Goal: Information Seeking & Learning: Understand process/instructions

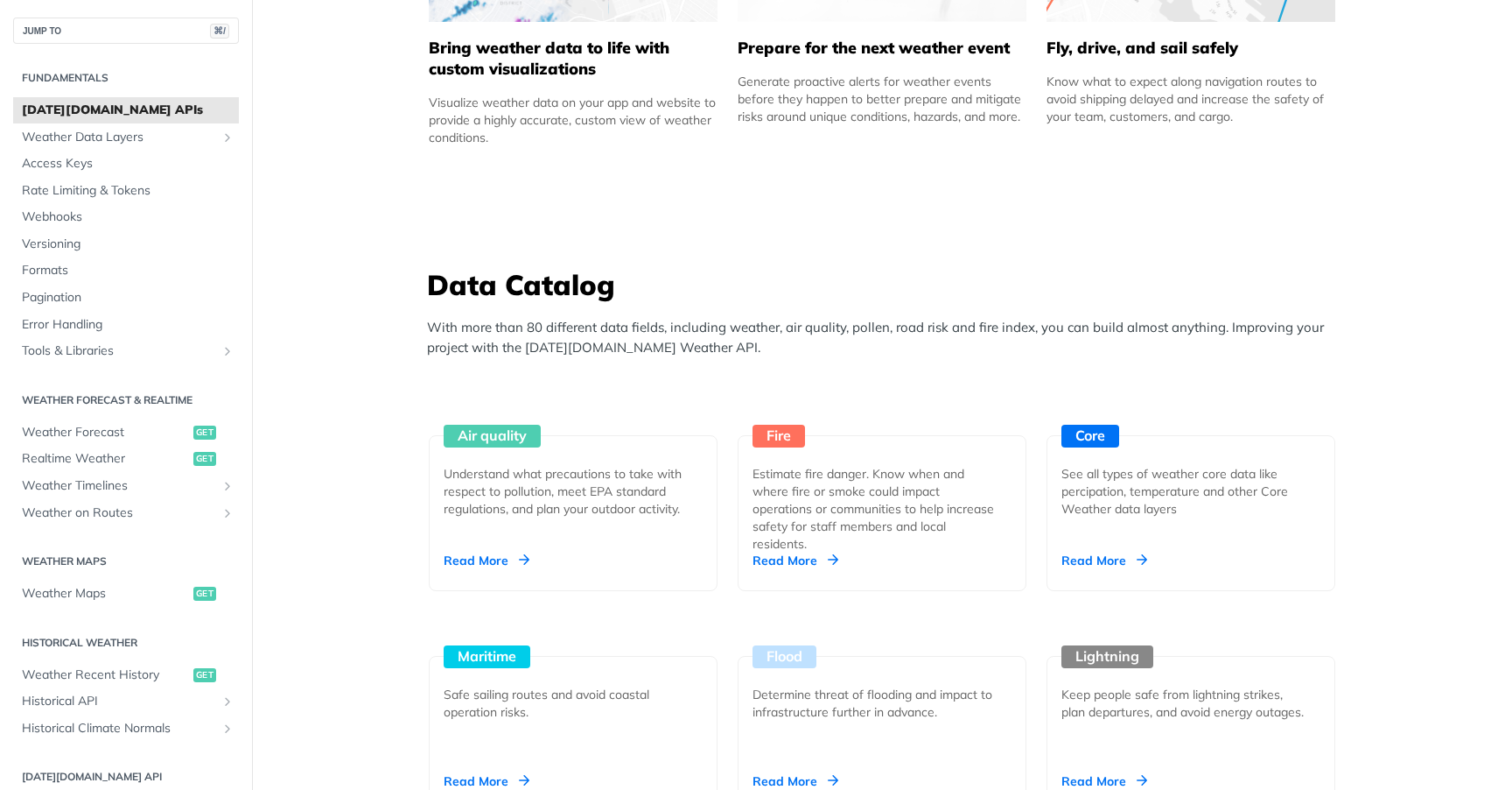
scroll to position [1371, 0]
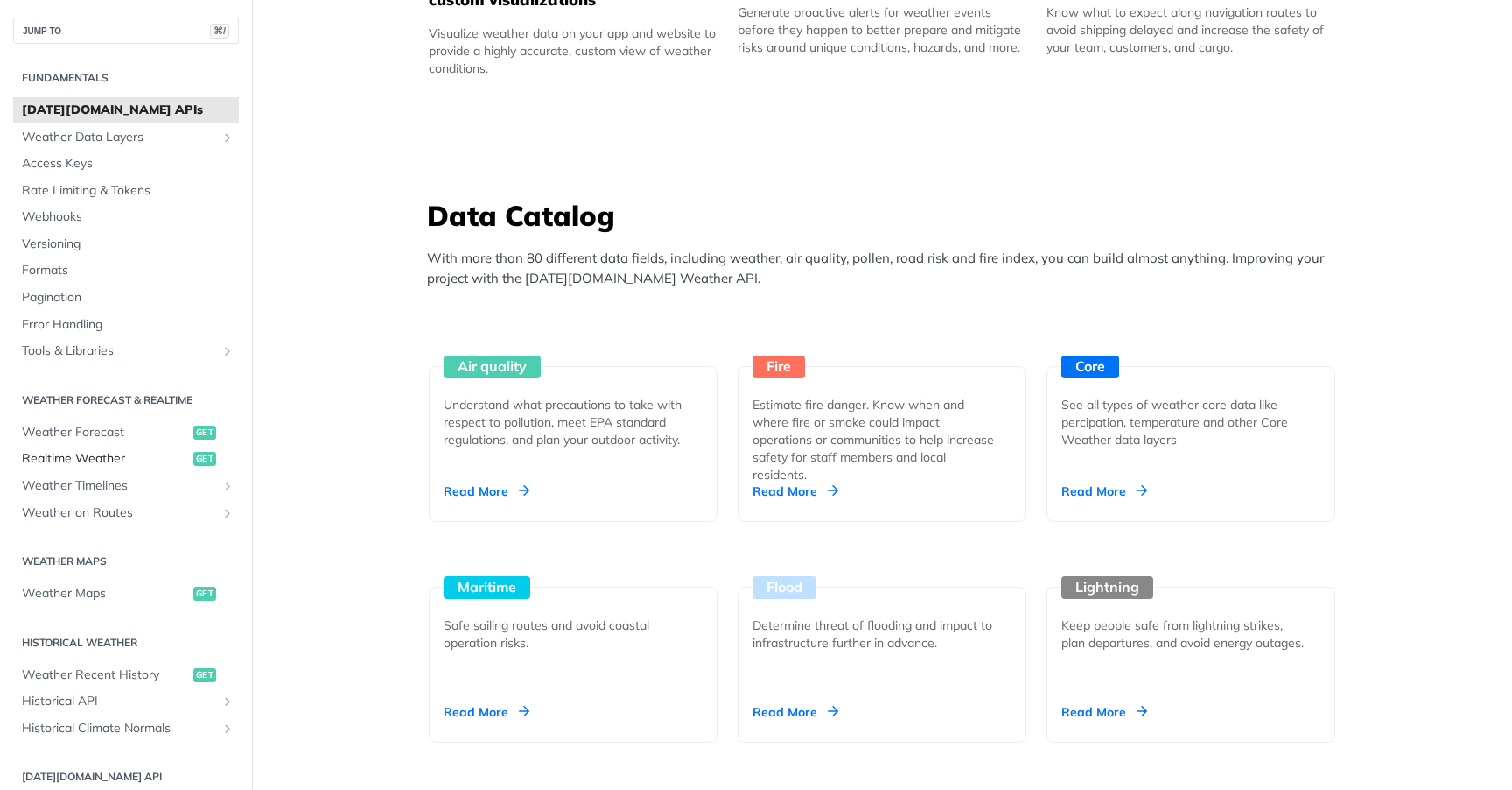
click at [43, 456] on span "Realtime Weather" at bounding box center [105, 459] width 167 height 18
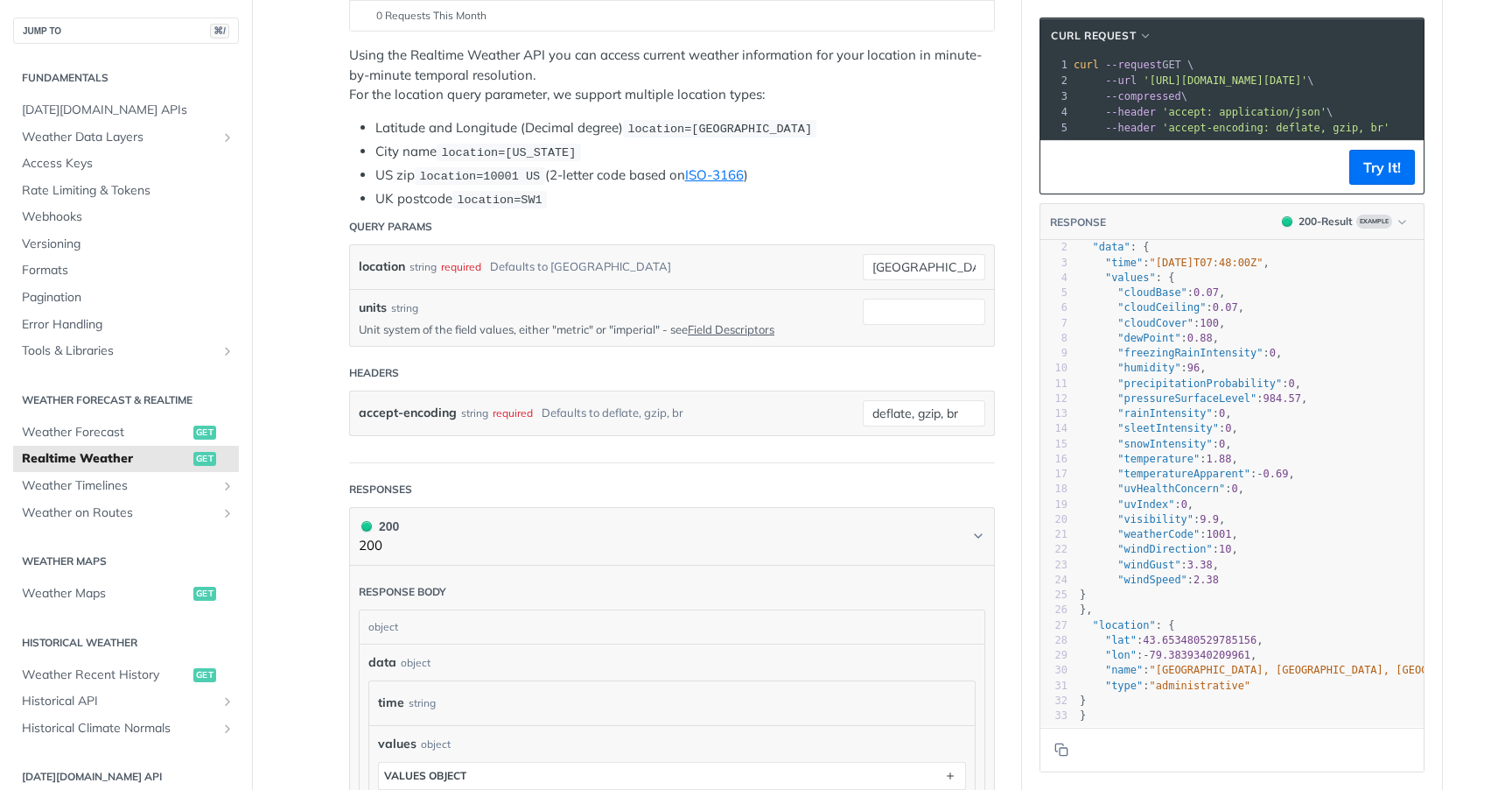
scroll to position [5, 0]
click at [1194, 568] on span "3.38" at bounding box center [1200, 565] width 26 height 12
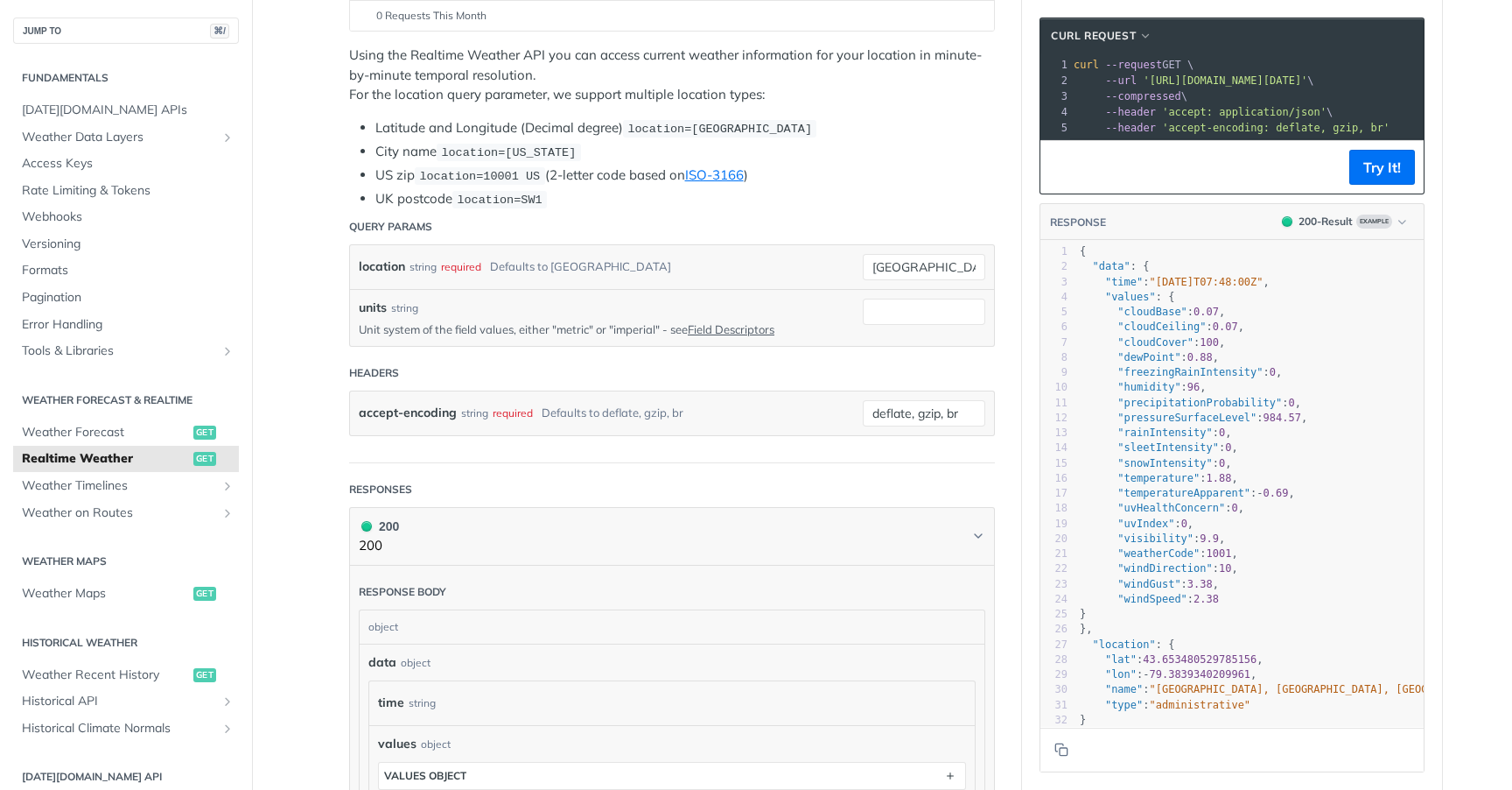
click at [1150, 270] on pre ""data" : {" at bounding box center [1300, 267] width 448 height 15
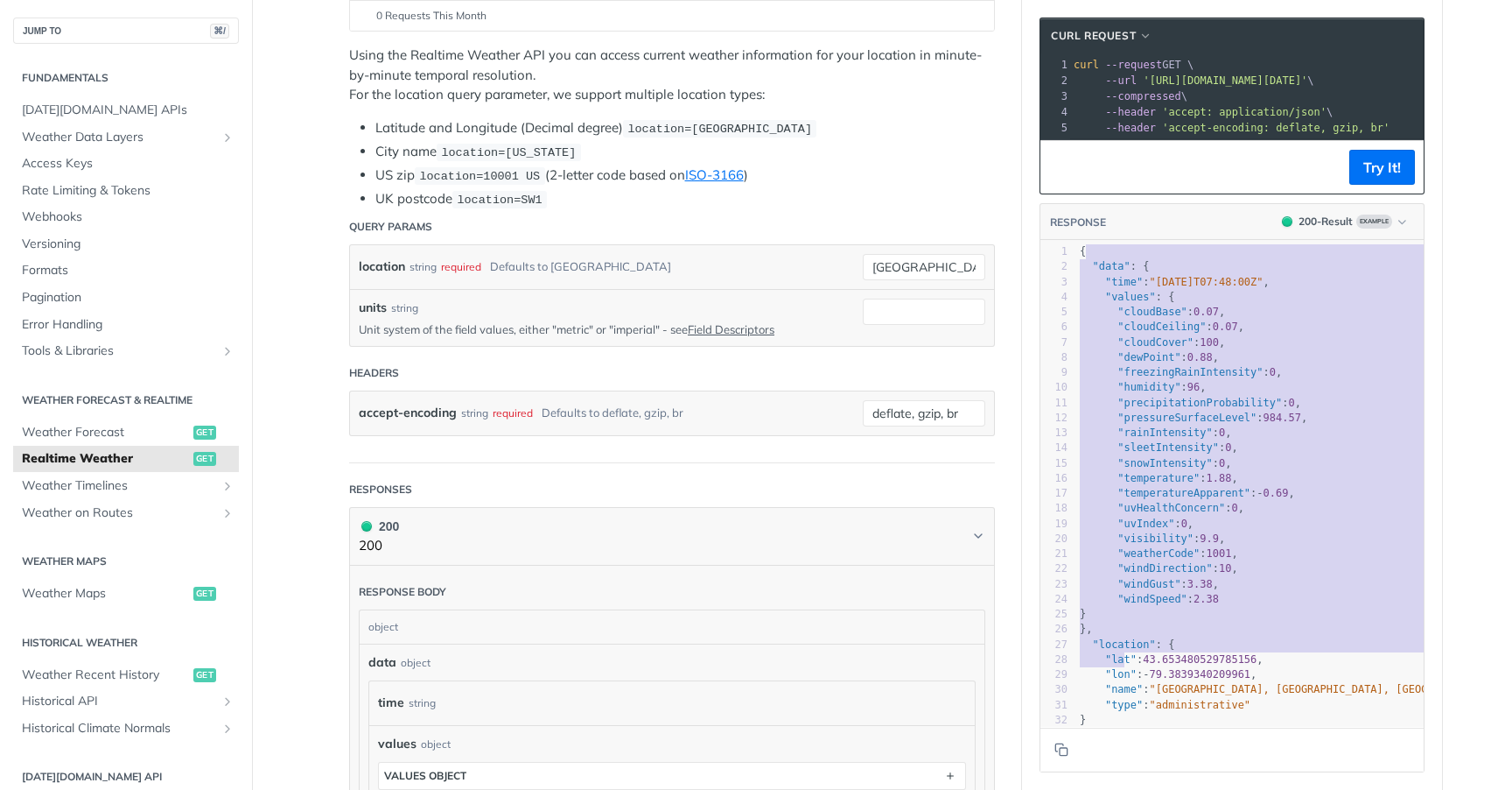
type textarea ""data": { "time": "[DATE]T07:48:00Z", "values": { "cloudBase": 0.07, "cloudCeil…"
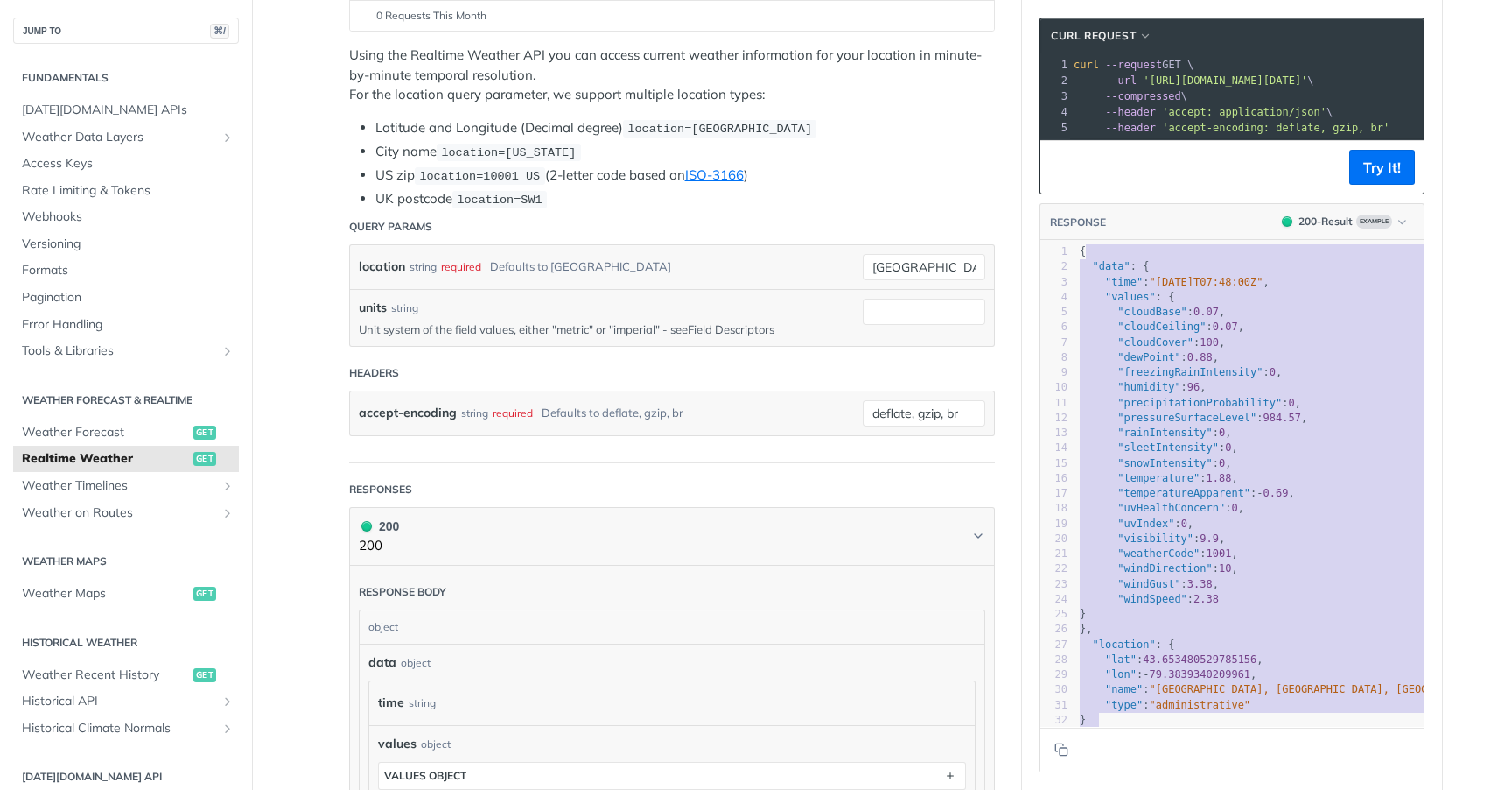
scroll to position [434, 20]
drag, startPoint x: 1083, startPoint y: 252, endPoint x: 1124, endPoint y: 726, distance: 475.8
click at [1124, 726] on div "1 { 2 "data" : { 3 "time" : "[DATE]T07:48:00Z" , 4 "values" : { 5 "cloudBase" :…" at bounding box center [1300, 493] width 448 height 498
type textarea "i"
click at [1241, 375] on span ""freezingRainIntensity"" at bounding box center [1190, 372] width 146 height 12
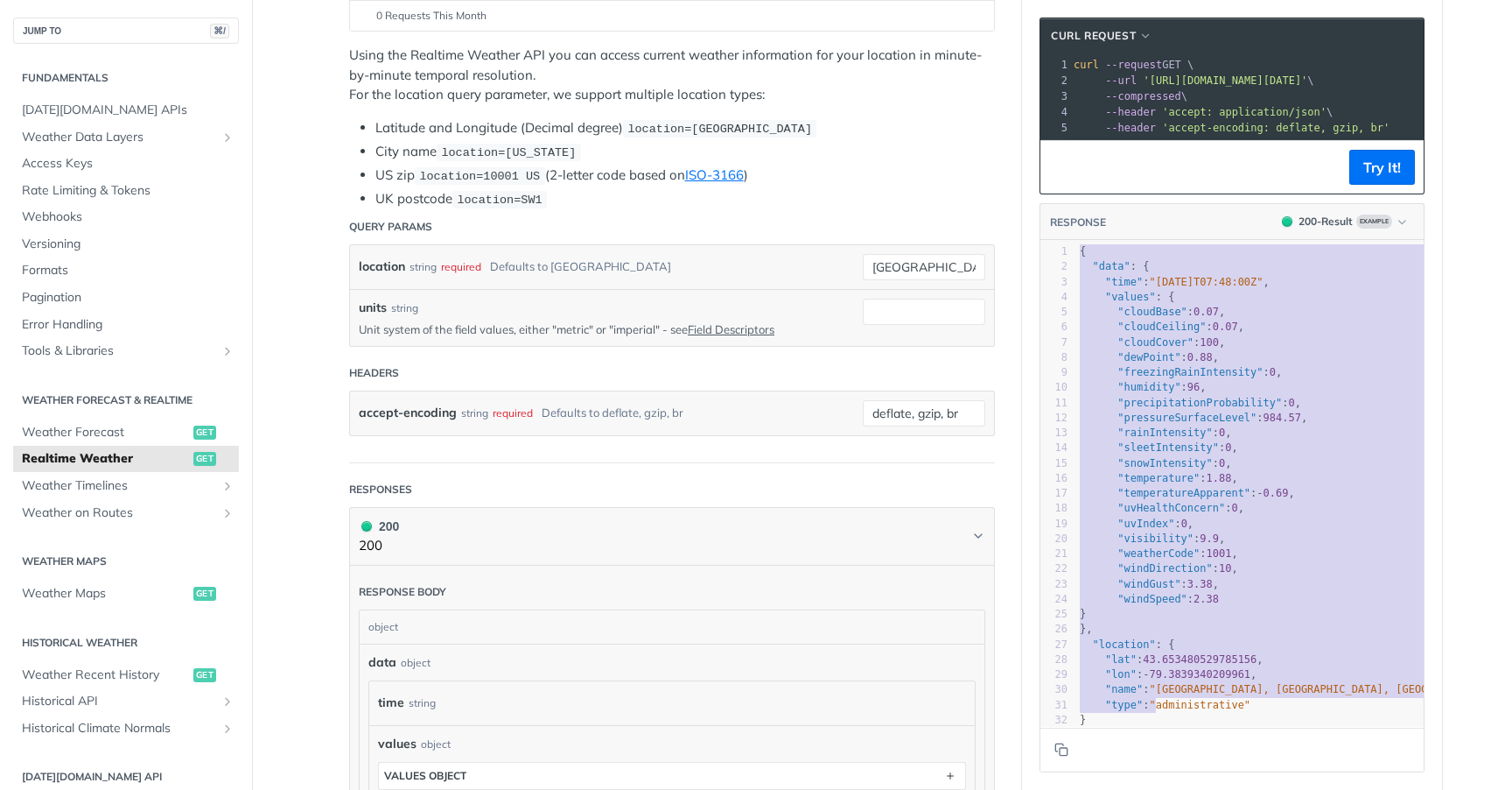
scroll to position [420, 81]
drag, startPoint x: 1082, startPoint y: 254, endPoint x: 1154, endPoint y: 711, distance: 462.6
click at [1154, 711] on div "1 { 2 "data" : { 3 "time" : "[DATE]T07:48:00Z" , 4 "values" : { 5 "cloudBase" :…" at bounding box center [1300, 493] width 448 height 498
type textarea "{ "data": { "time": "[DATE]T07:48:00Z", "values": { "cloudBase": 0.07, "cloudCe…"
